Goal: Contribute content

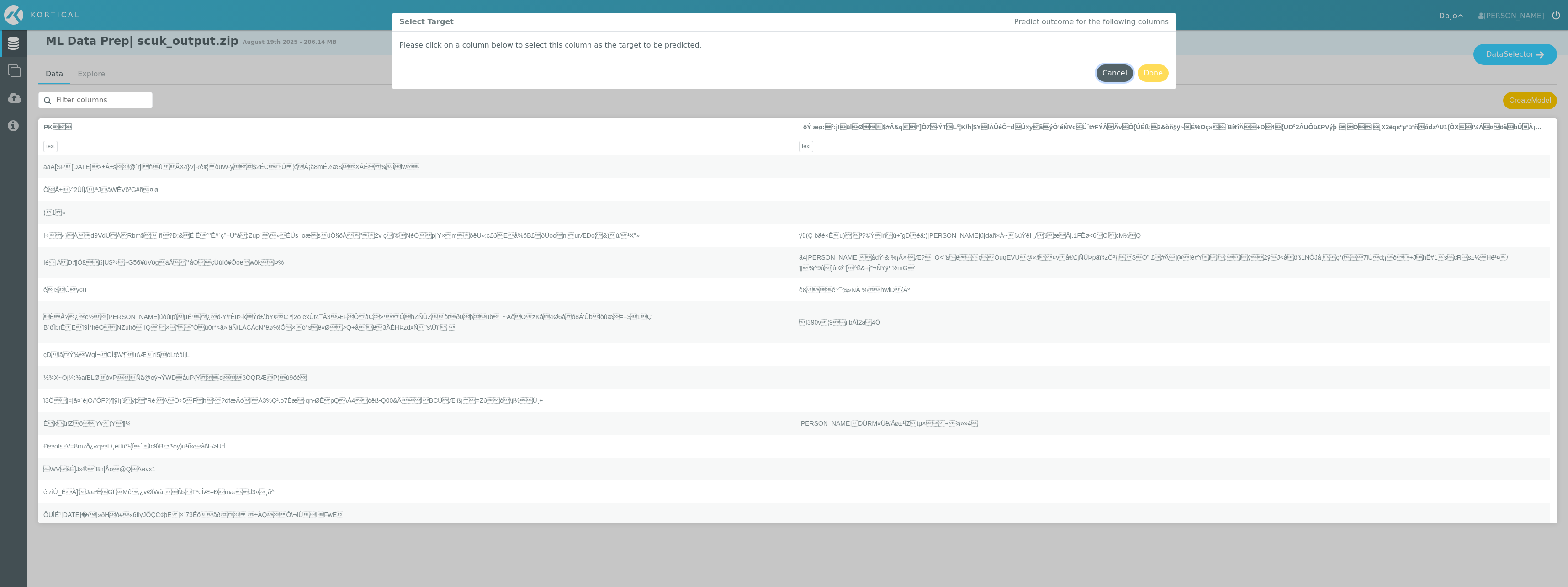
click at [1117, 75] on button "Cancel" at bounding box center [1115, 73] width 37 height 17
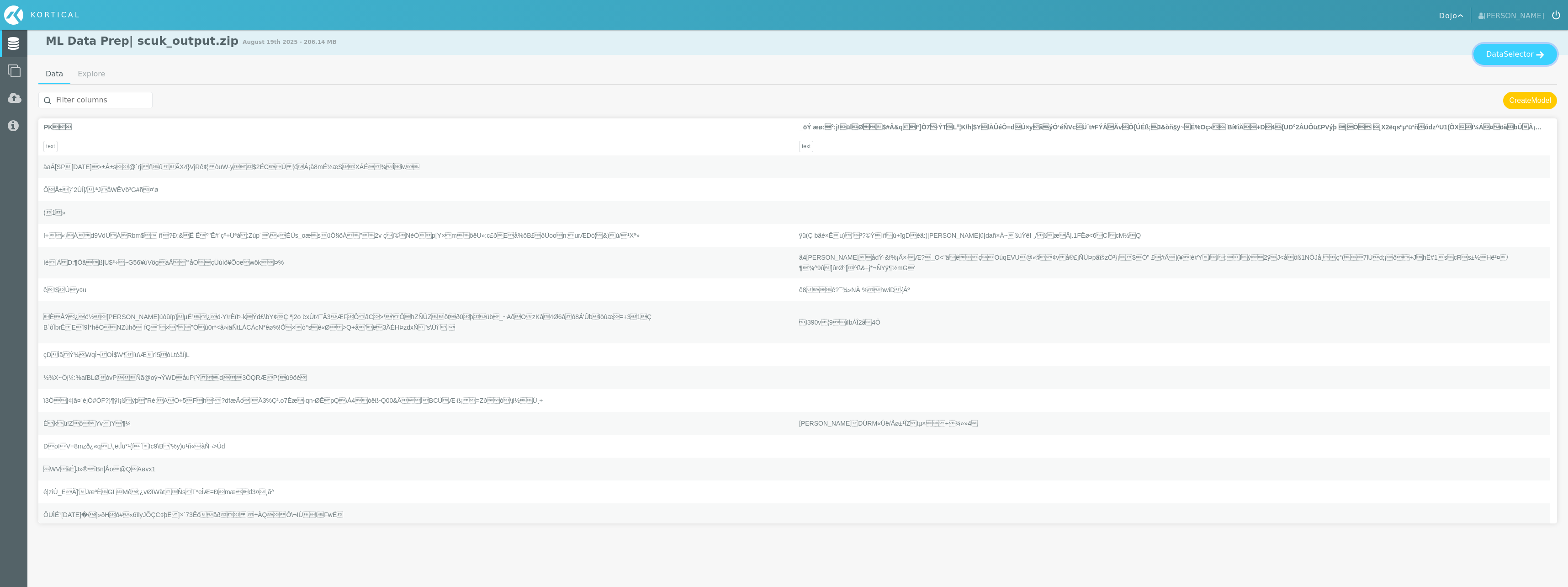
click at [1520, 49] on button "Data Selector" at bounding box center [1515, 54] width 83 height 21
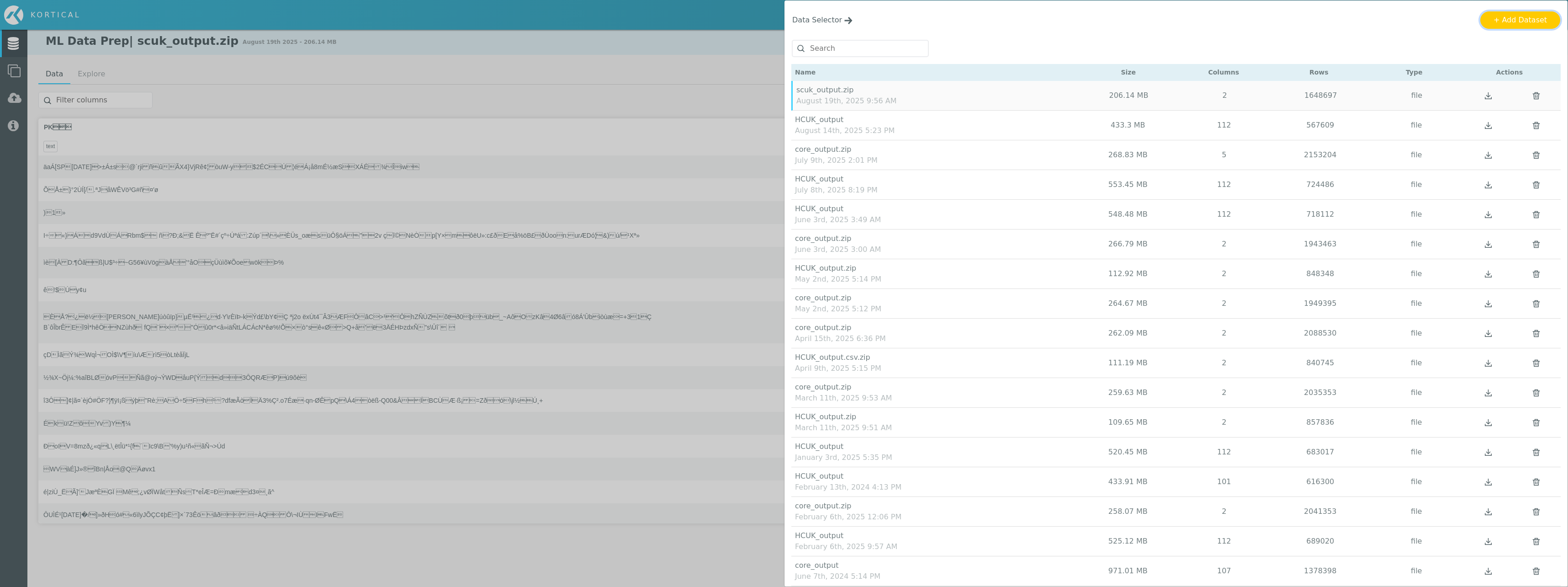
click at [1531, 22] on button "+ Add Dataset" at bounding box center [1520, 20] width 80 height 17
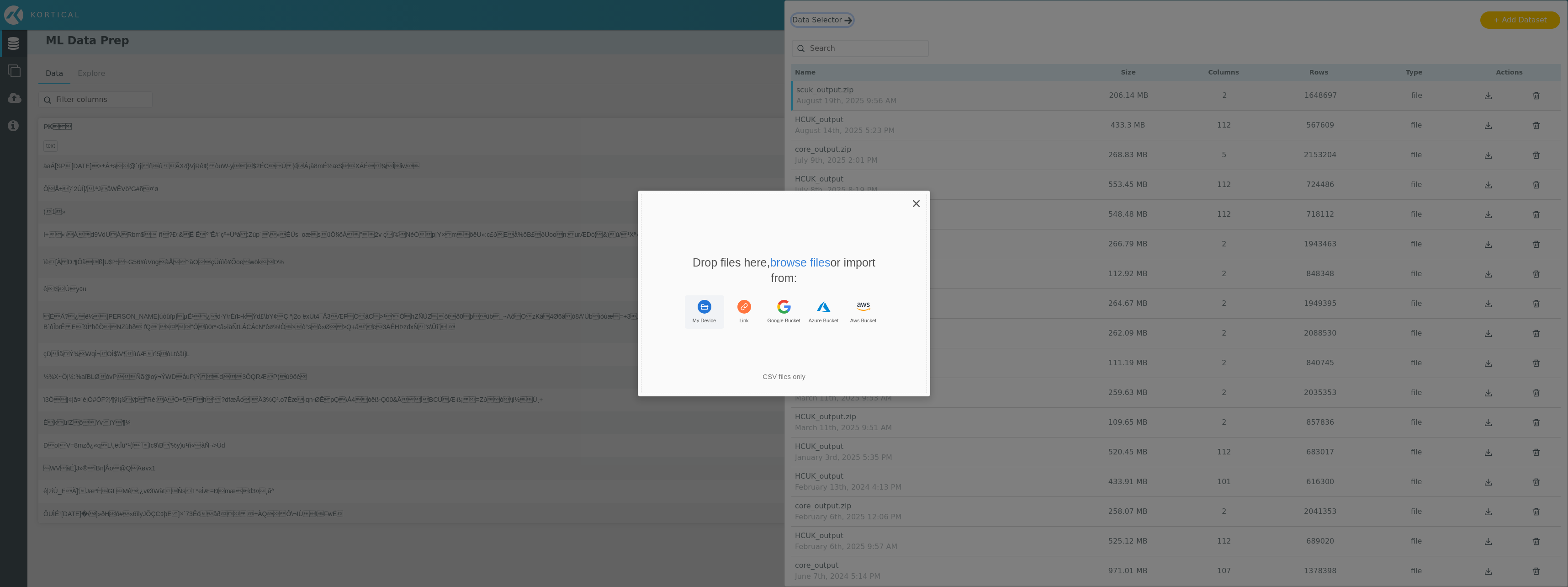
click at [710, 312] on icon "Uppy Dashboard Window (Press escape to close)" at bounding box center [705, 307] width 14 height 14
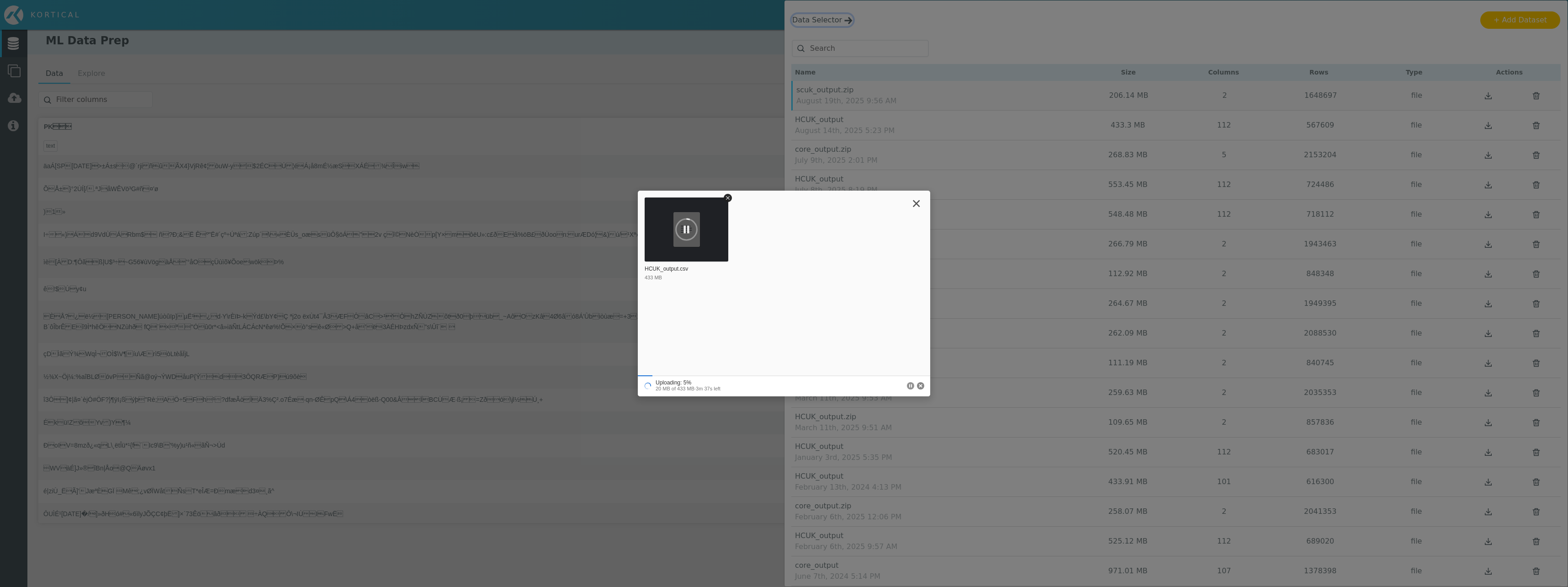
click at [922, 382] on circle "Cancel" at bounding box center [921, 385] width 8 height 8
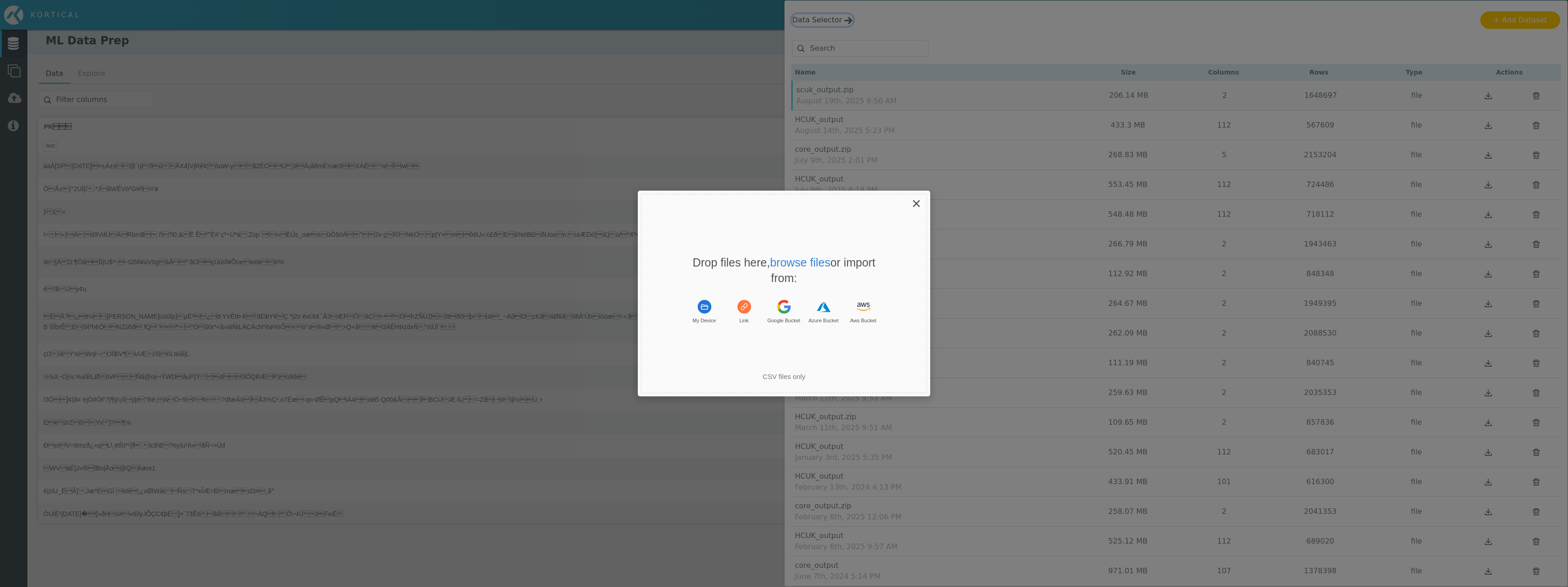
click at [912, 205] on span "×" at bounding box center [916, 203] width 9 height 18
